Goal: Obtain resource: Obtain resource

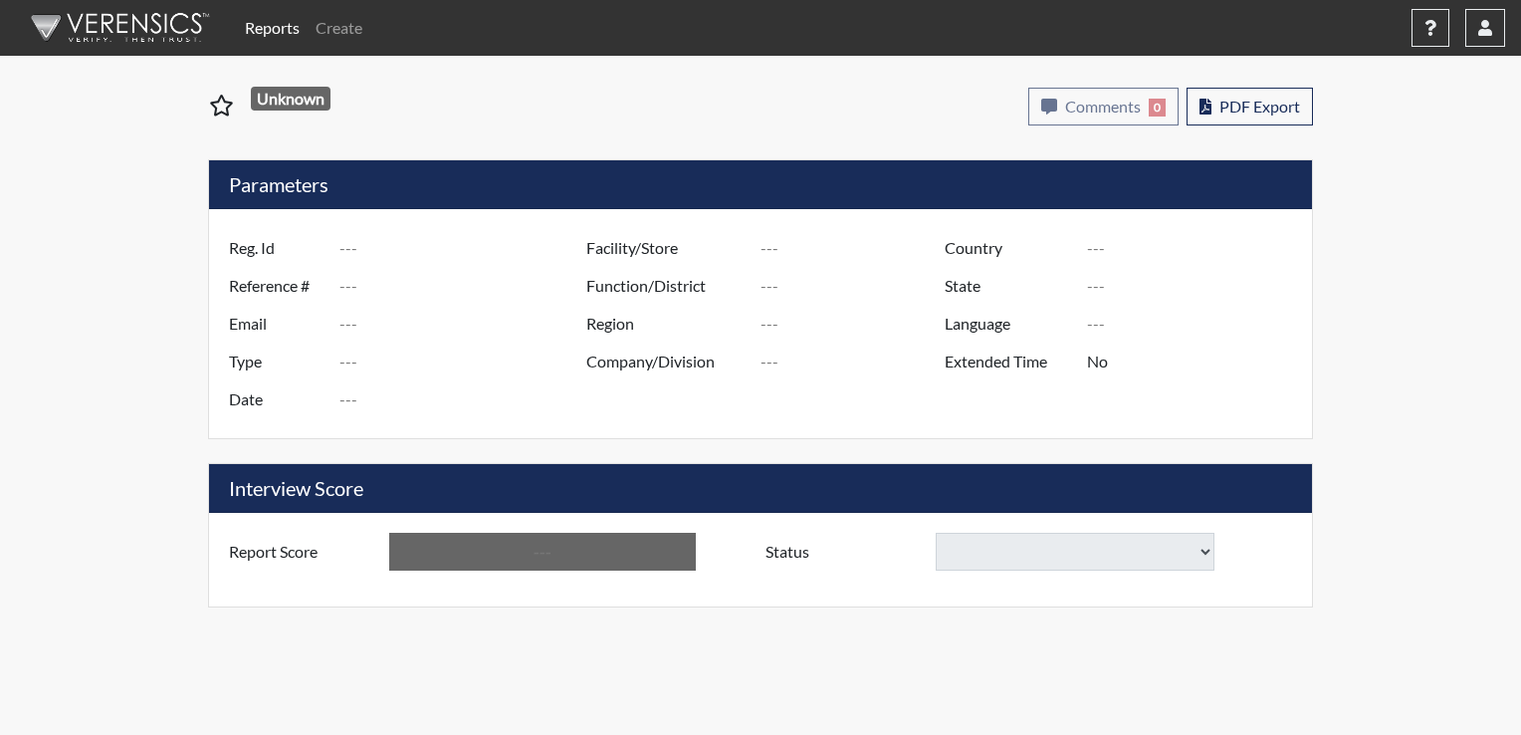
type input "[PERSON_NAME]"
type input "51598"
type input "[EMAIL_ADDRESS][DOMAIN_NAME]"
type input "Corrections Pre-Employment"
type input "[DATE]"
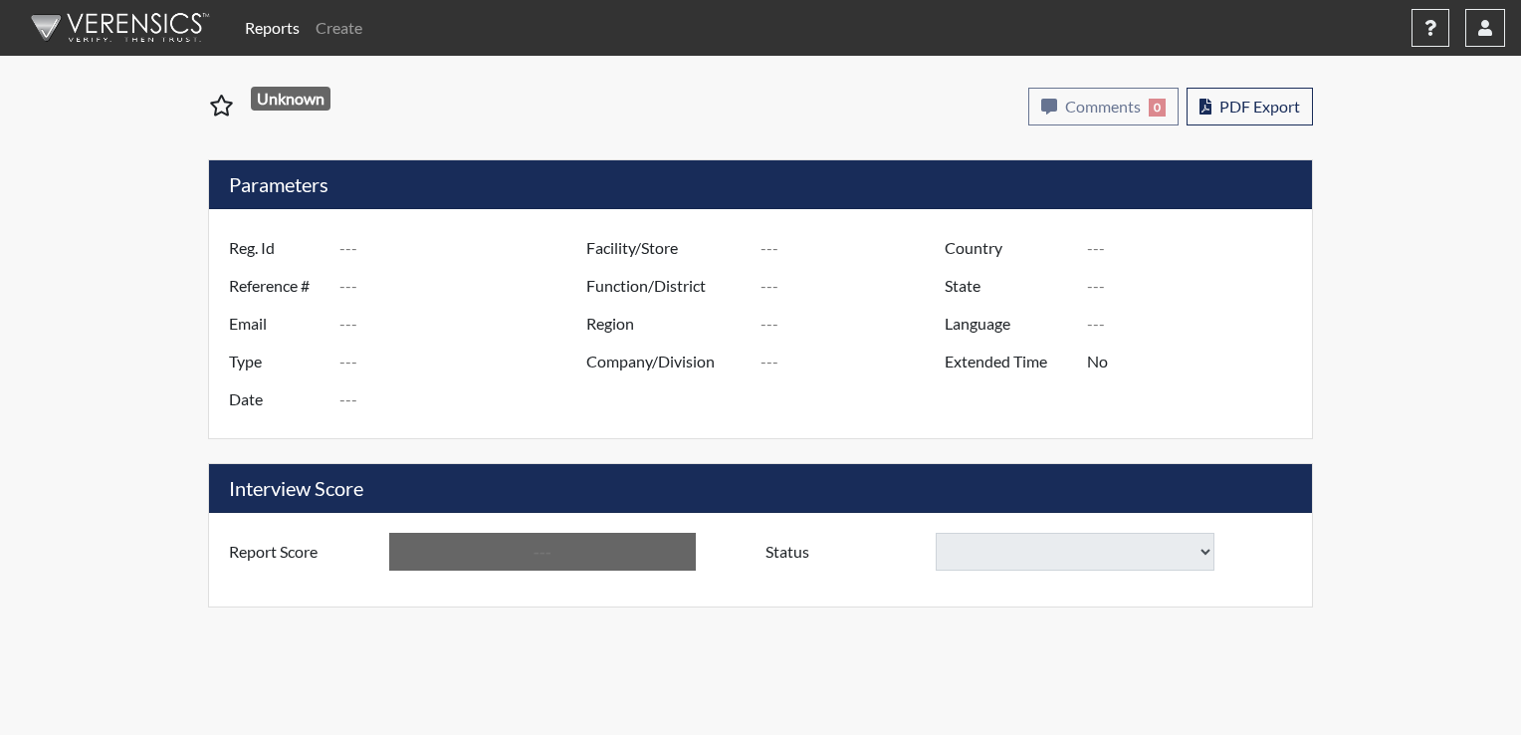
type input "Pathways/[GEOGRAPHIC_DATA]"
type input "[GEOGRAPHIC_DATA]"
type input "[US_STATE]"
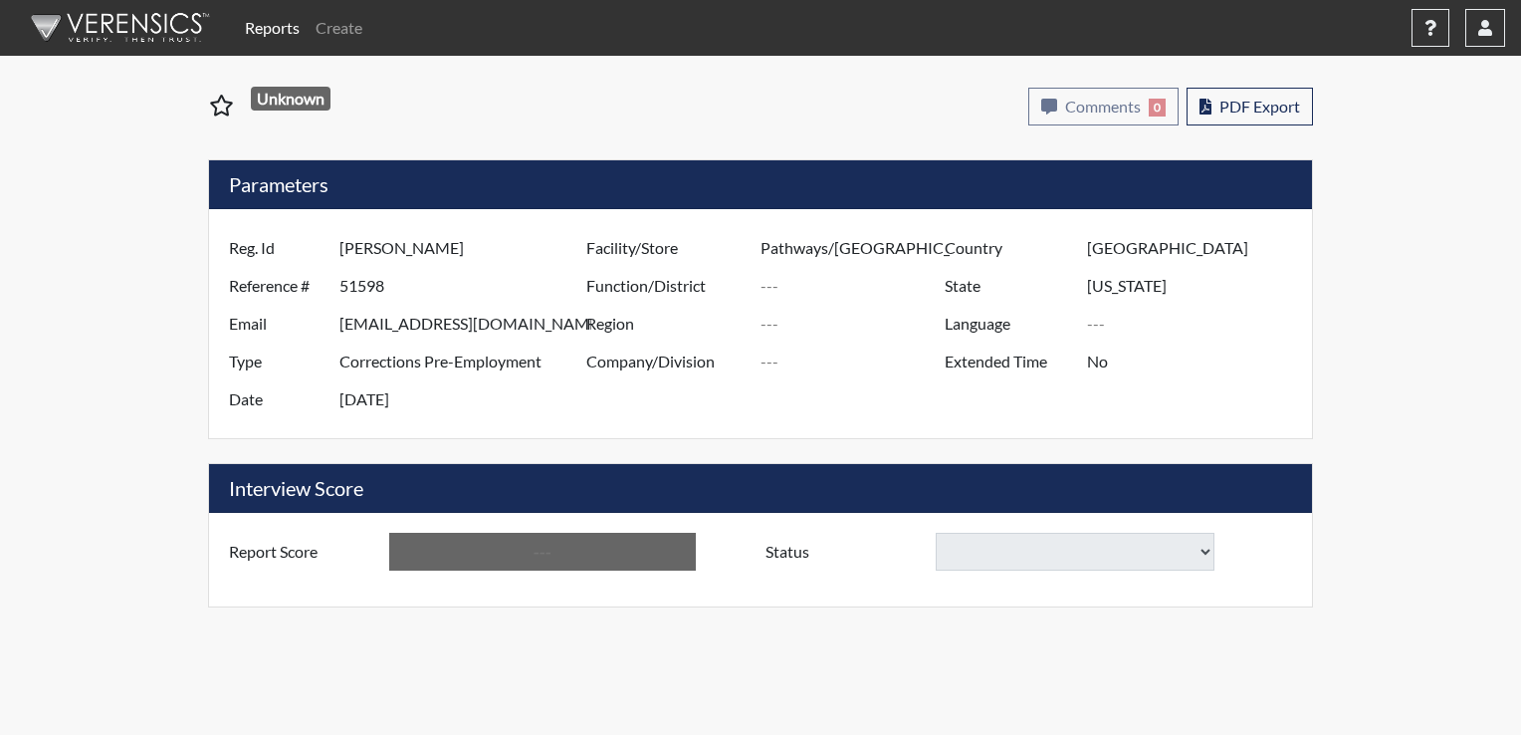
type input "English"
type input "Yes"
type input "Above Conditions"
select select
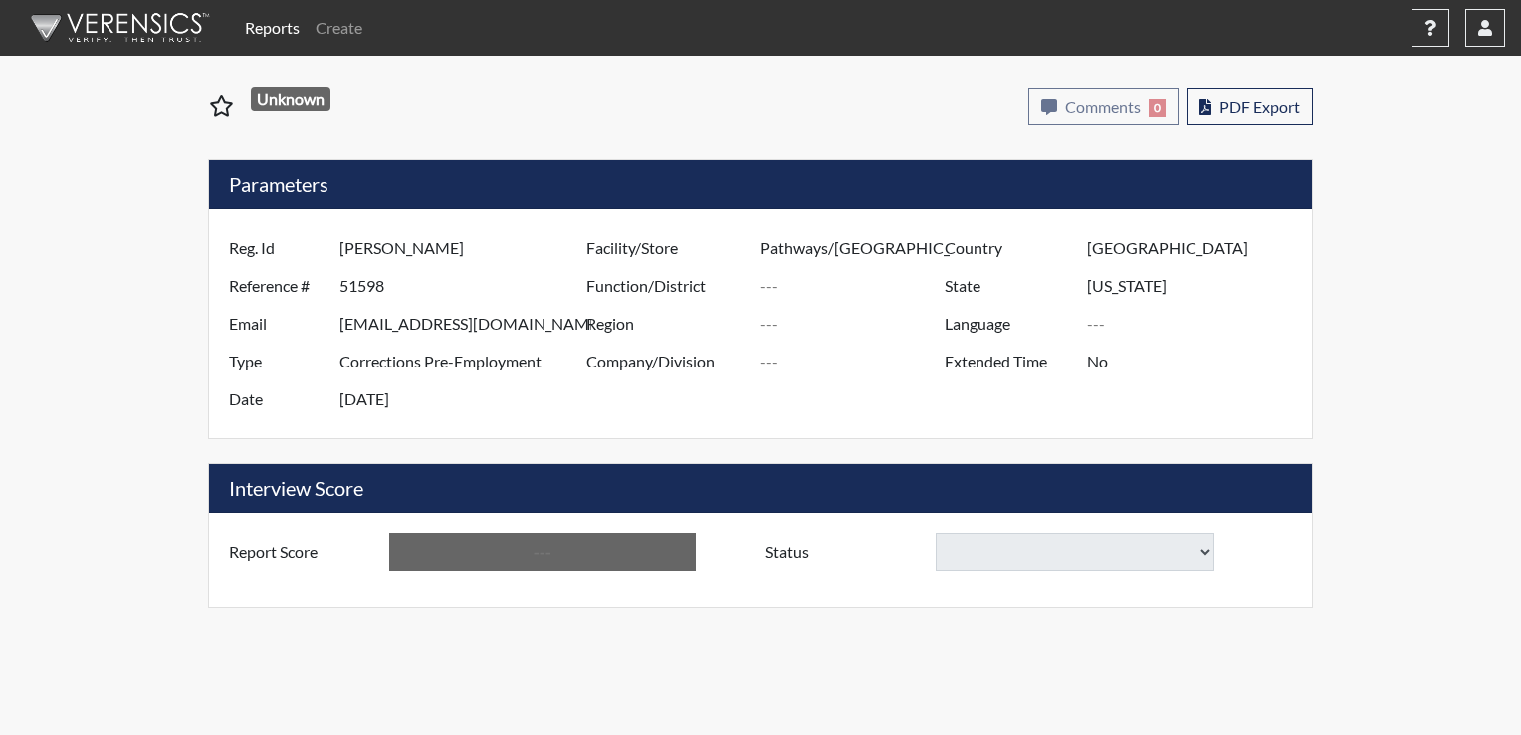
select select
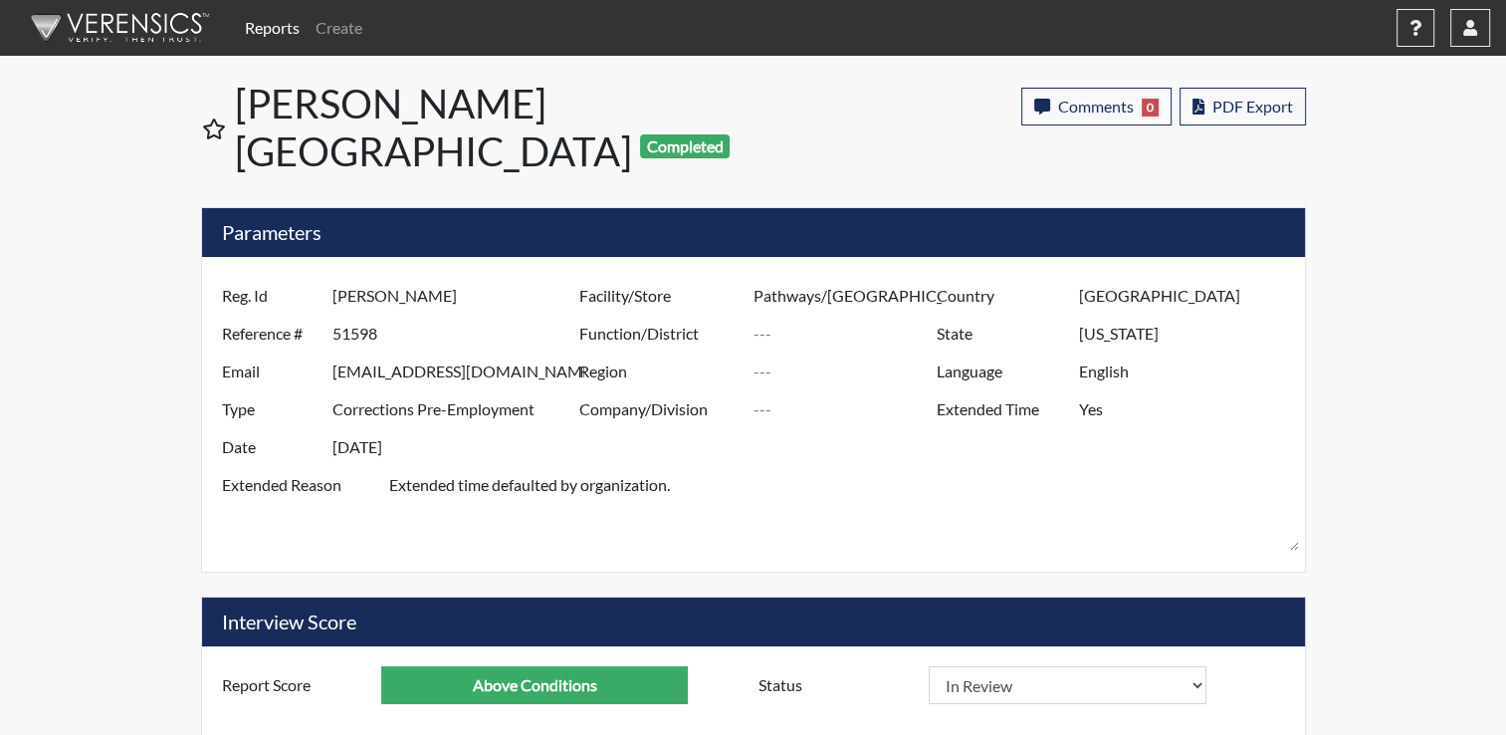
scroll to position [330, 827]
click at [1220, 97] on span "PDF Export" at bounding box center [1252, 106] width 81 height 19
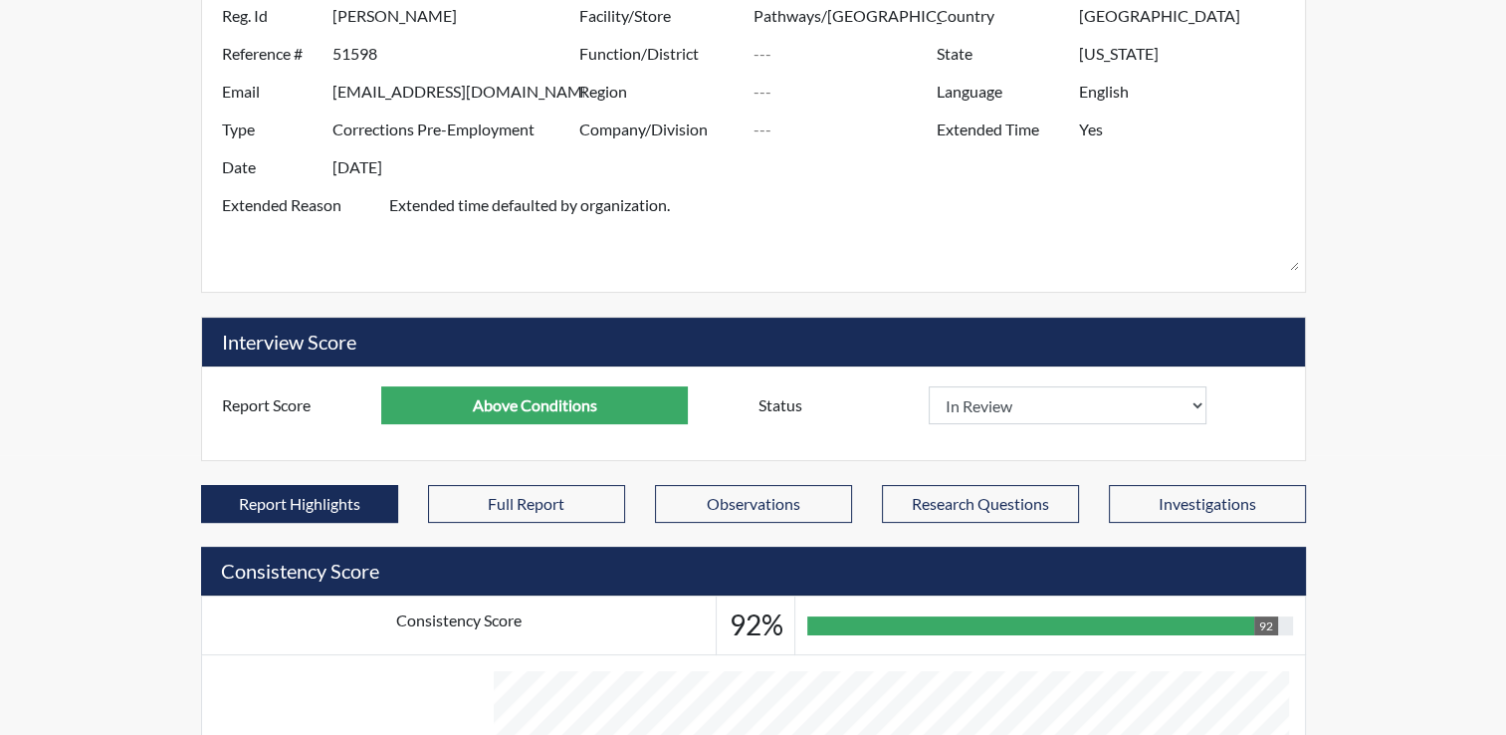
scroll to position [299, 0]
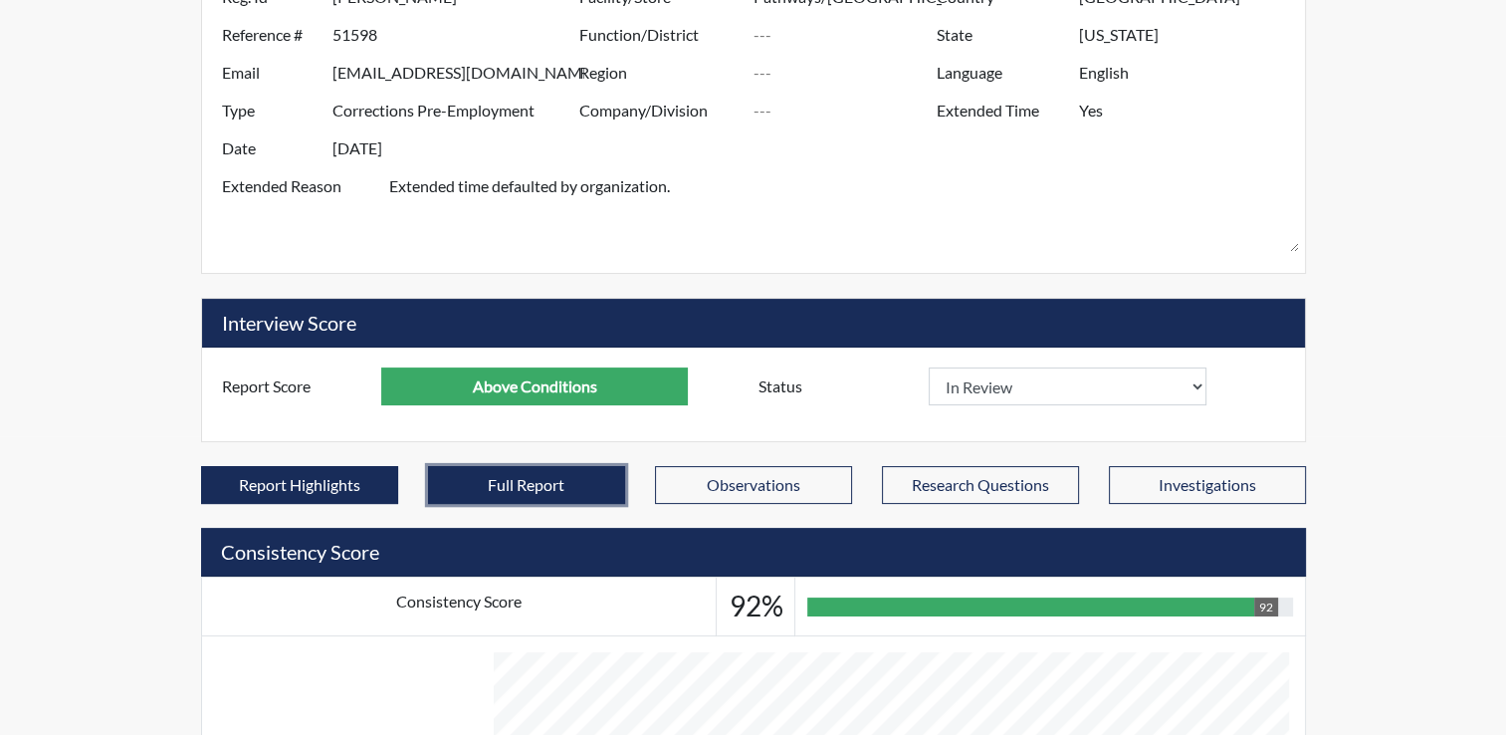
click at [508, 466] on button "Full Report" at bounding box center [526, 485] width 197 height 38
select select
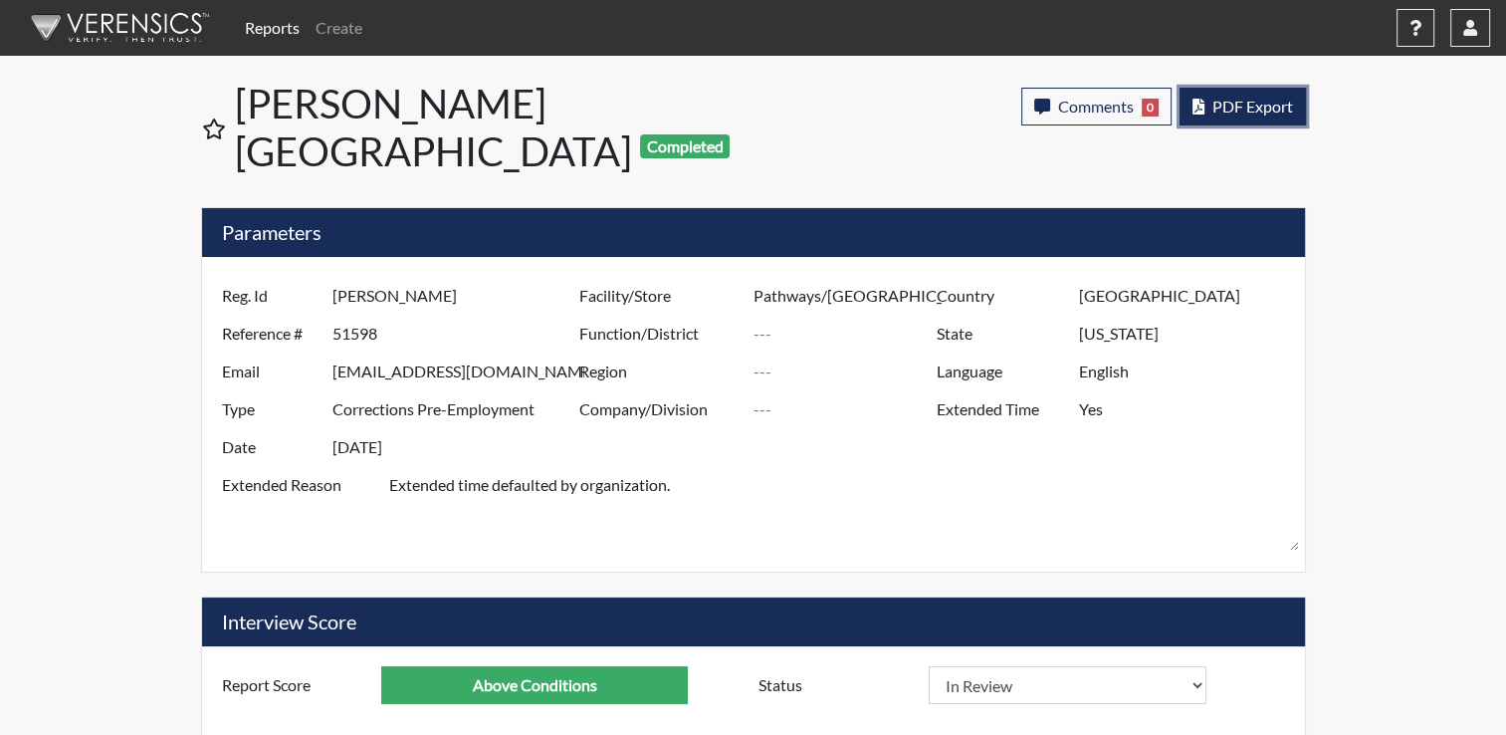
click at [1254, 109] on span "PDF Export" at bounding box center [1252, 106] width 81 height 19
click at [1236, 109] on span "PDF Export" at bounding box center [1252, 106] width 81 height 19
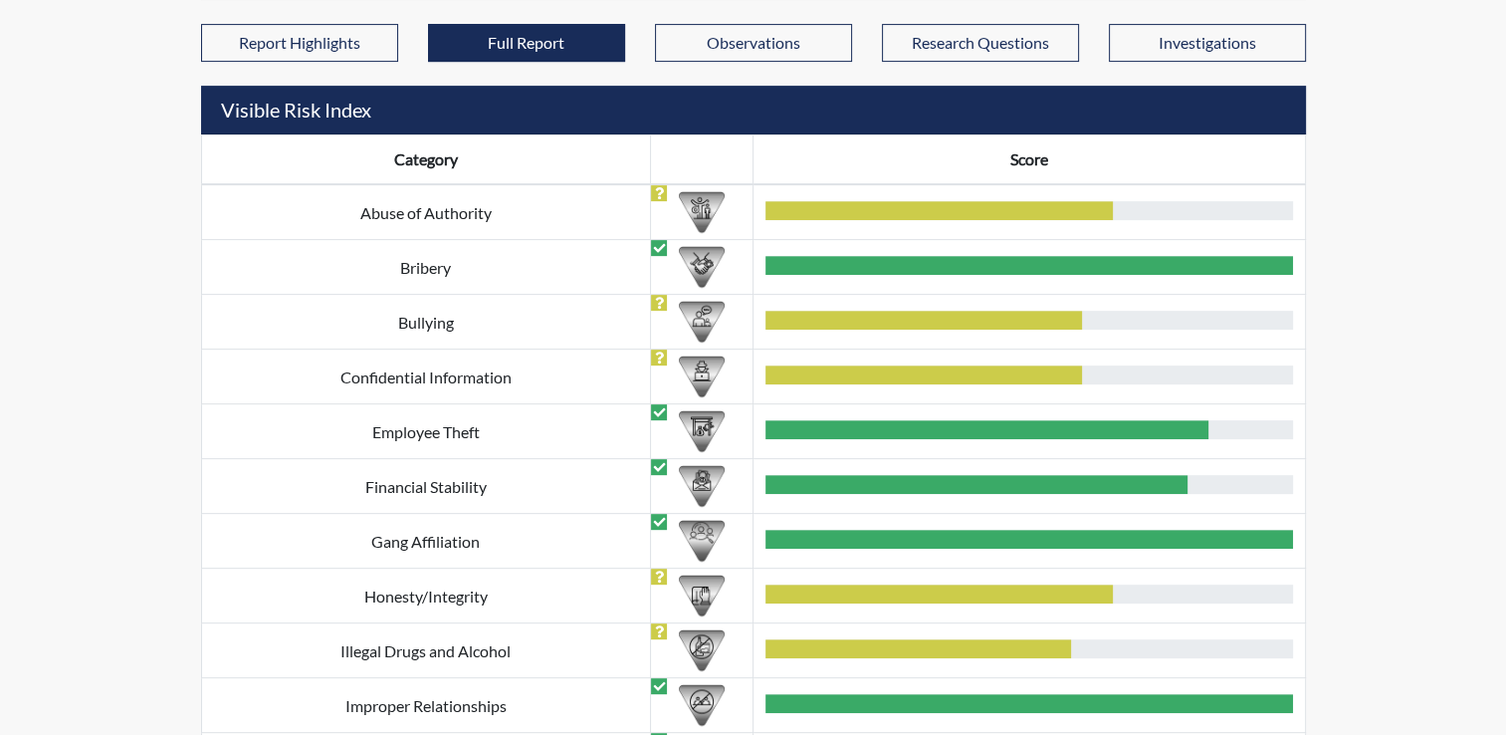
scroll to position [589, 0]
